Goal: Transaction & Acquisition: Purchase product/service

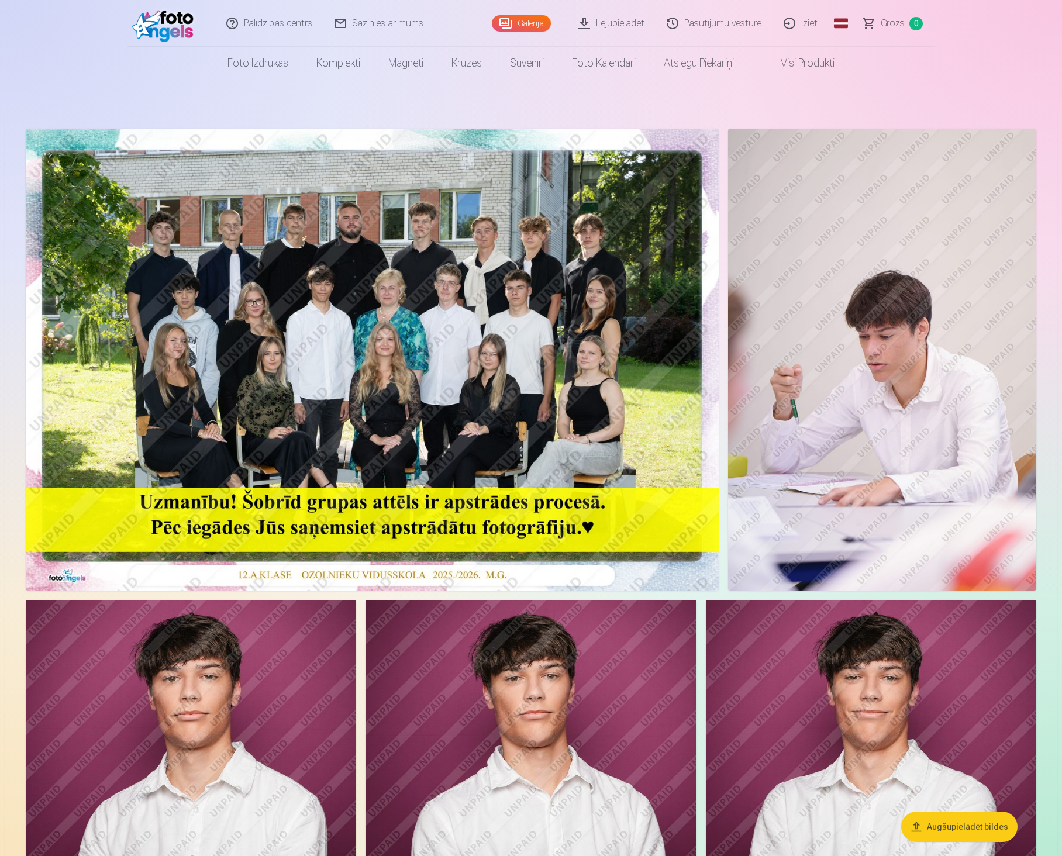
click at [934, 817] on button "Augšupielādēt bildes" at bounding box center [959, 827] width 116 height 30
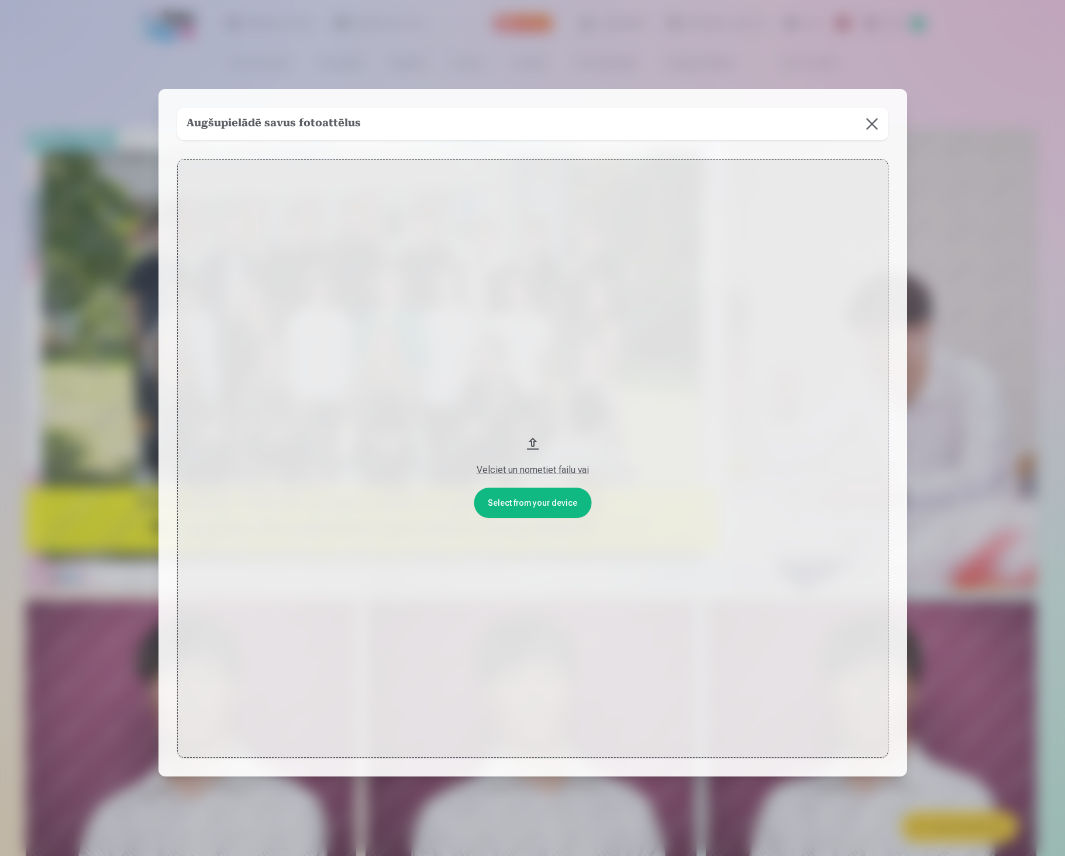
click at [874, 120] on button at bounding box center [872, 124] width 33 height 33
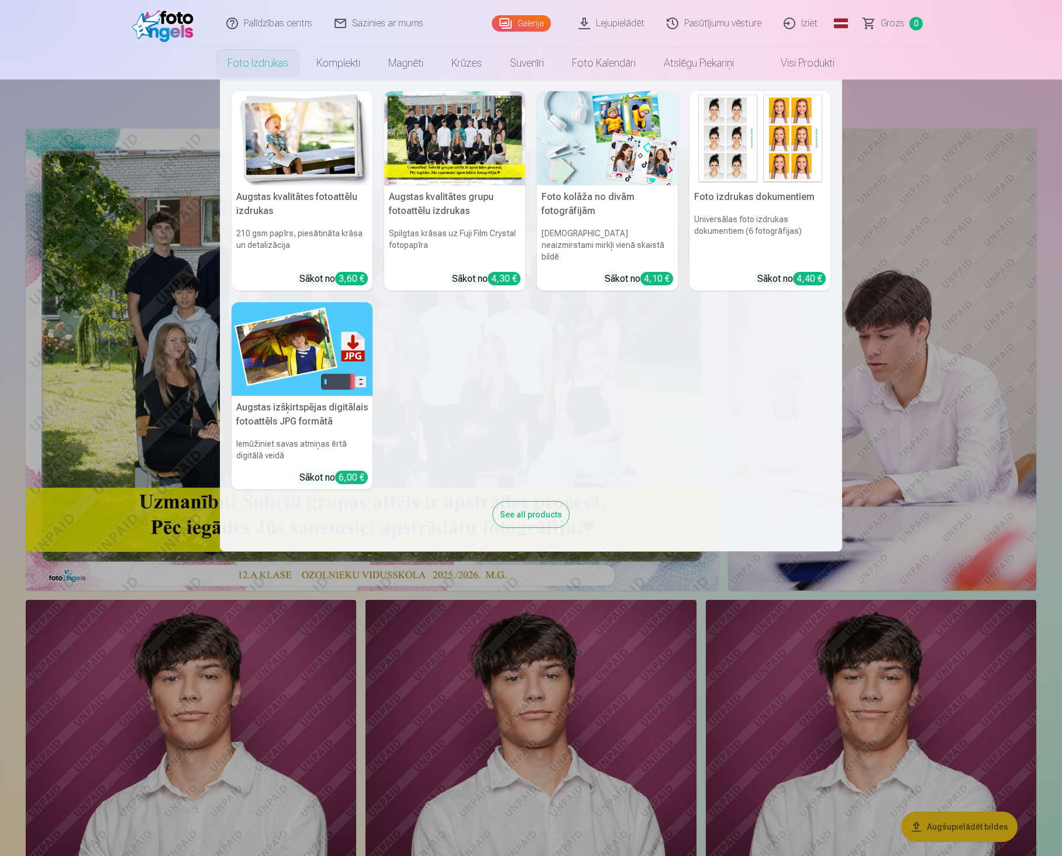
click at [149, 339] on nav "Augstas kvalitātes fotoattēlu izdrukas 210 gsm papīrs, piesātināta krāsa un det…" at bounding box center [531, 316] width 1062 height 472
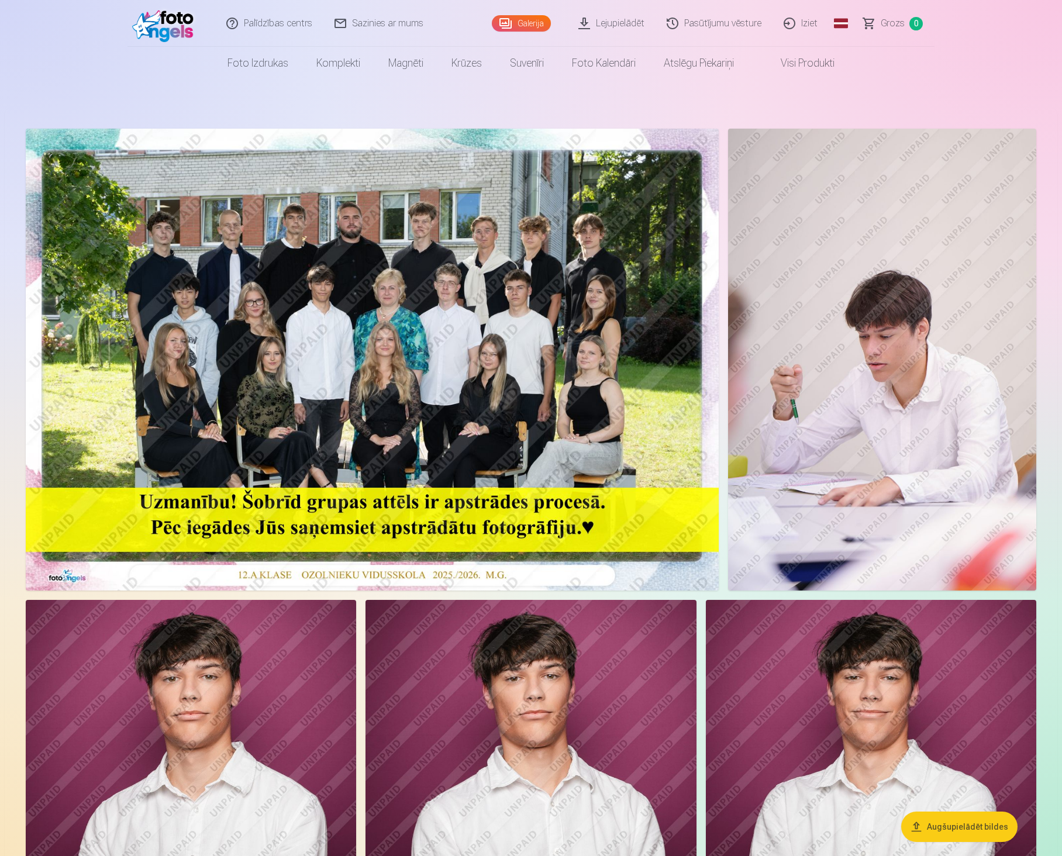
click at [391, 26] on link "Sazinies ar mums" at bounding box center [379, 23] width 111 height 47
click at [896, 460] on img at bounding box center [882, 360] width 308 height 462
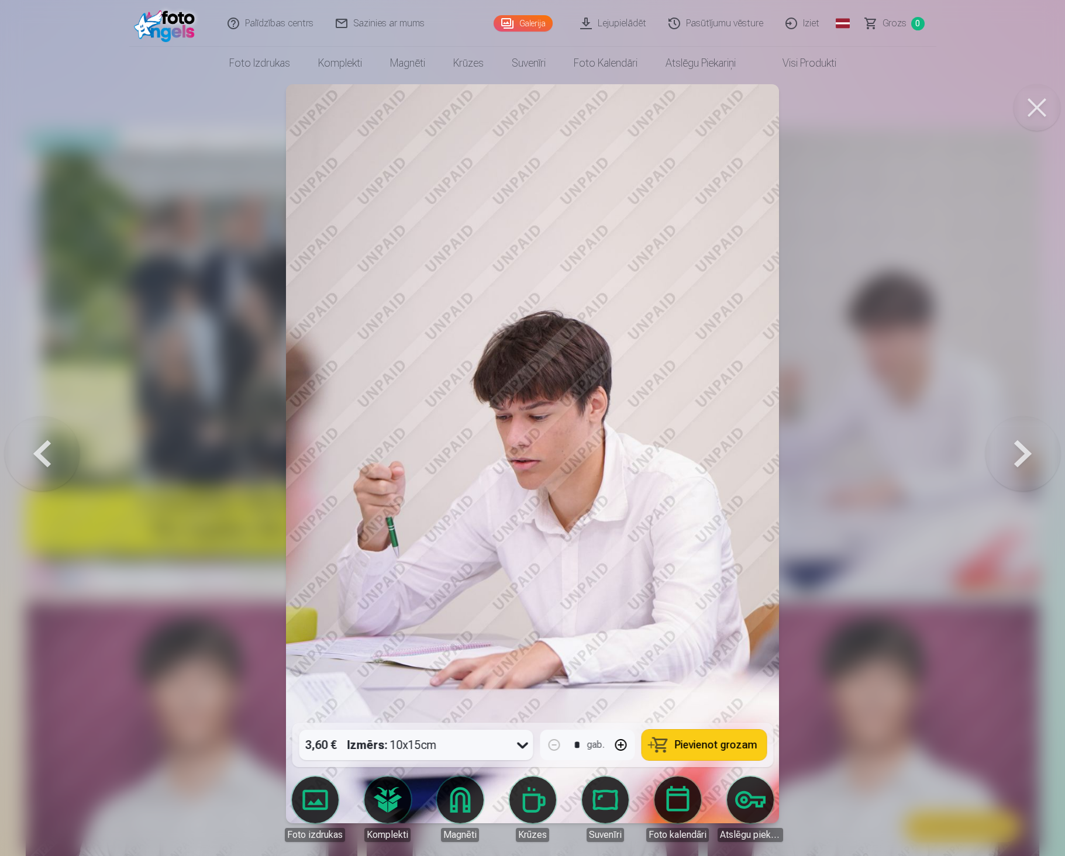
click at [686, 742] on span "Pievienot grozam" at bounding box center [715, 745] width 82 height 11
click at [1036, 105] on button at bounding box center [1037, 107] width 47 height 47
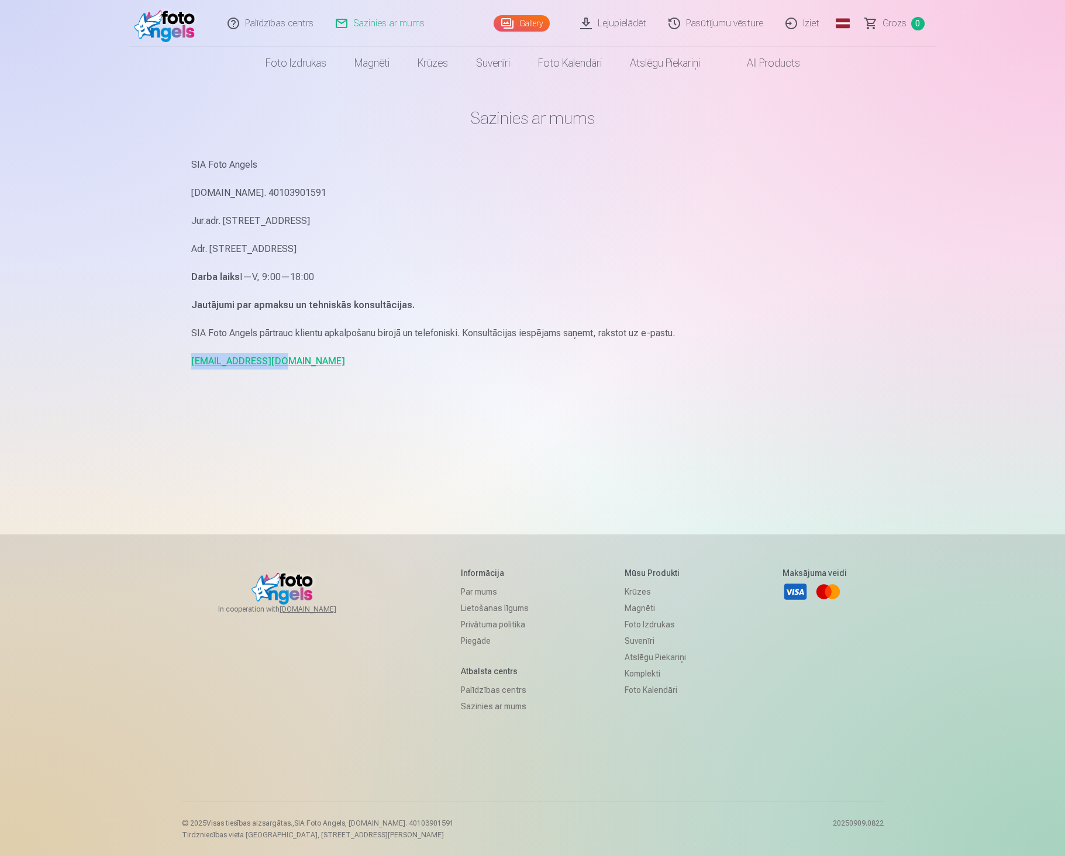
drag, startPoint x: 297, startPoint y: 366, endPoint x: 168, endPoint y: 367, distance: 128.1
click at [168, 367] on div "Palīdzības centrs Sazinies ar mums Gallery Lejupielādēt Pasūtījumu vēsture Izie…" at bounding box center [532, 428] width 1065 height 856
copy link "info@fotoangels.lv"
